Goal: Information Seeking & Learning: Learn about a topic

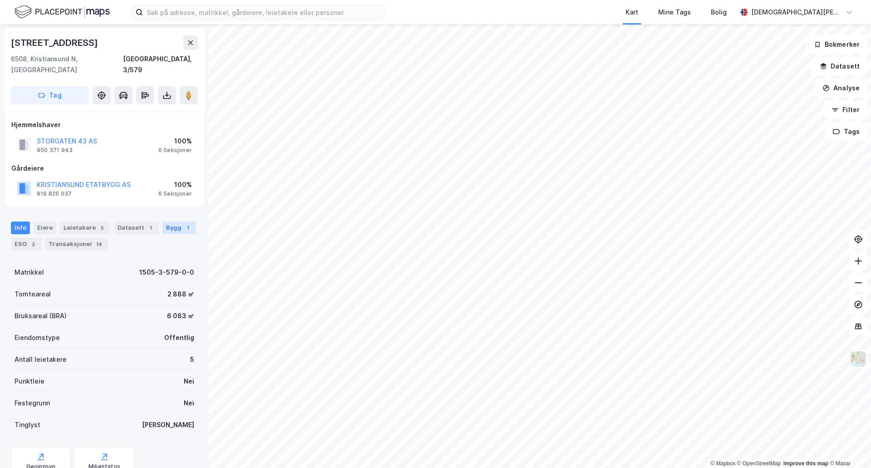
click at [172, 221] on div "Bygg 1" at bounding box center [179, 227] width 34 height 13
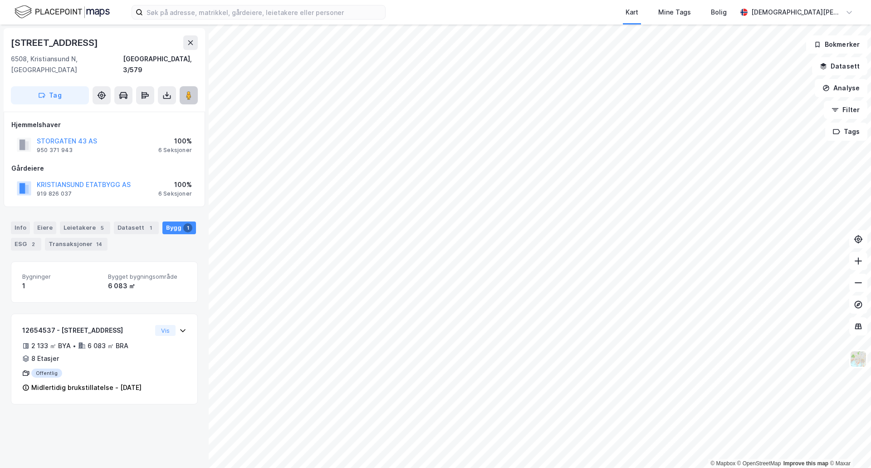
drag, startPoint x: 185, startPoint y: 86, endPoint x: 192, endPoint y: 85, distance: 7.3
click at [185, 91] on icon at bounding box center [188, 95] width 9 height 9
